Goal: Browse casually: Explore the website without a specific task or goal

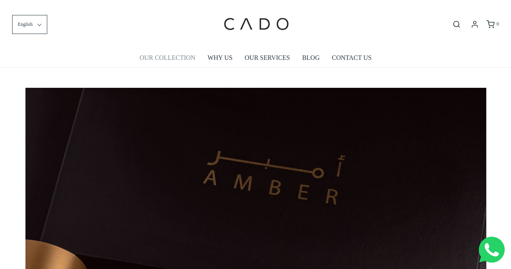
click at [171, 61] on link "OUR COLLECTION" at bounding box center [167, 57] width 56 height 19
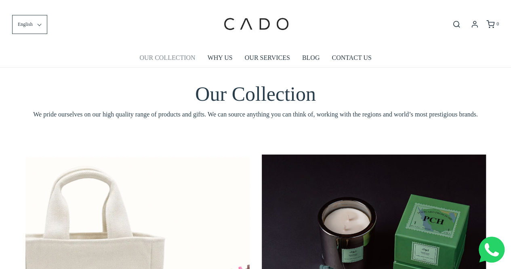
click at [162, 62] on link "OUR COLLECTION" at bounding box center [167, 57] width 56 height 19
click at [189, 59] on link "OUR COLLECTION" at bounding box center [167, 57] width 56 height 19
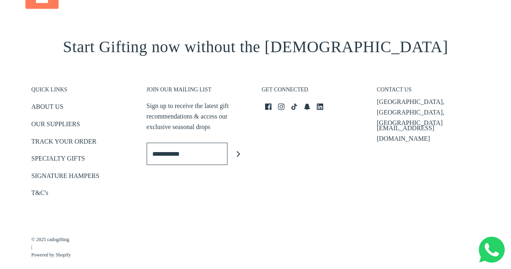
scroll to position [1051, 0]
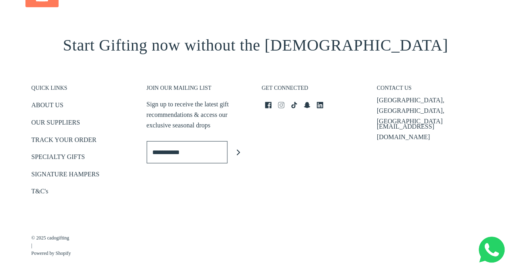
click at [278, 107] on icon at bounding box center [281, 105] width 6 height 6
